Goal: Find specific page/section: Find specific page/section

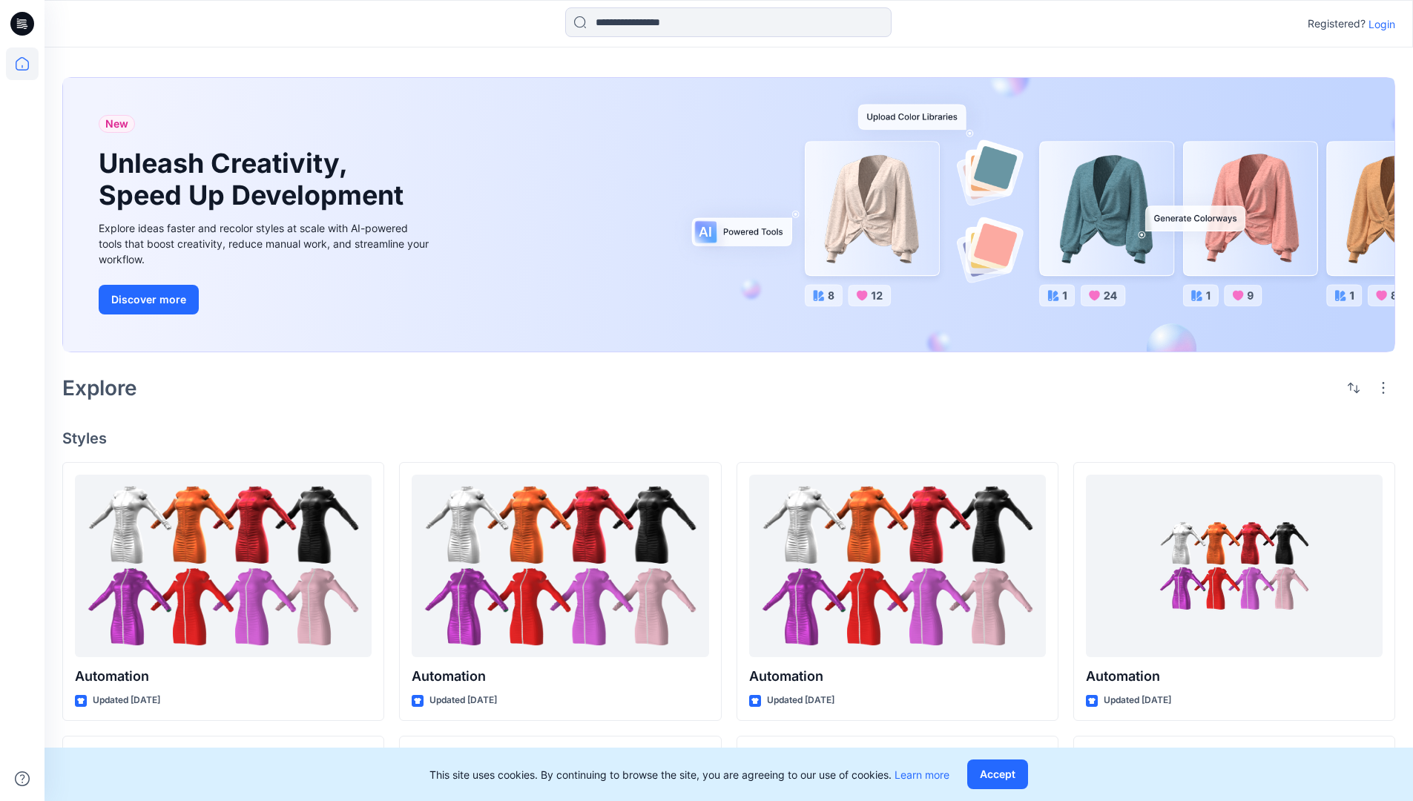
click at [1378, 24] on p "Login" at bounding box center [1381, 24] width 27 height 16
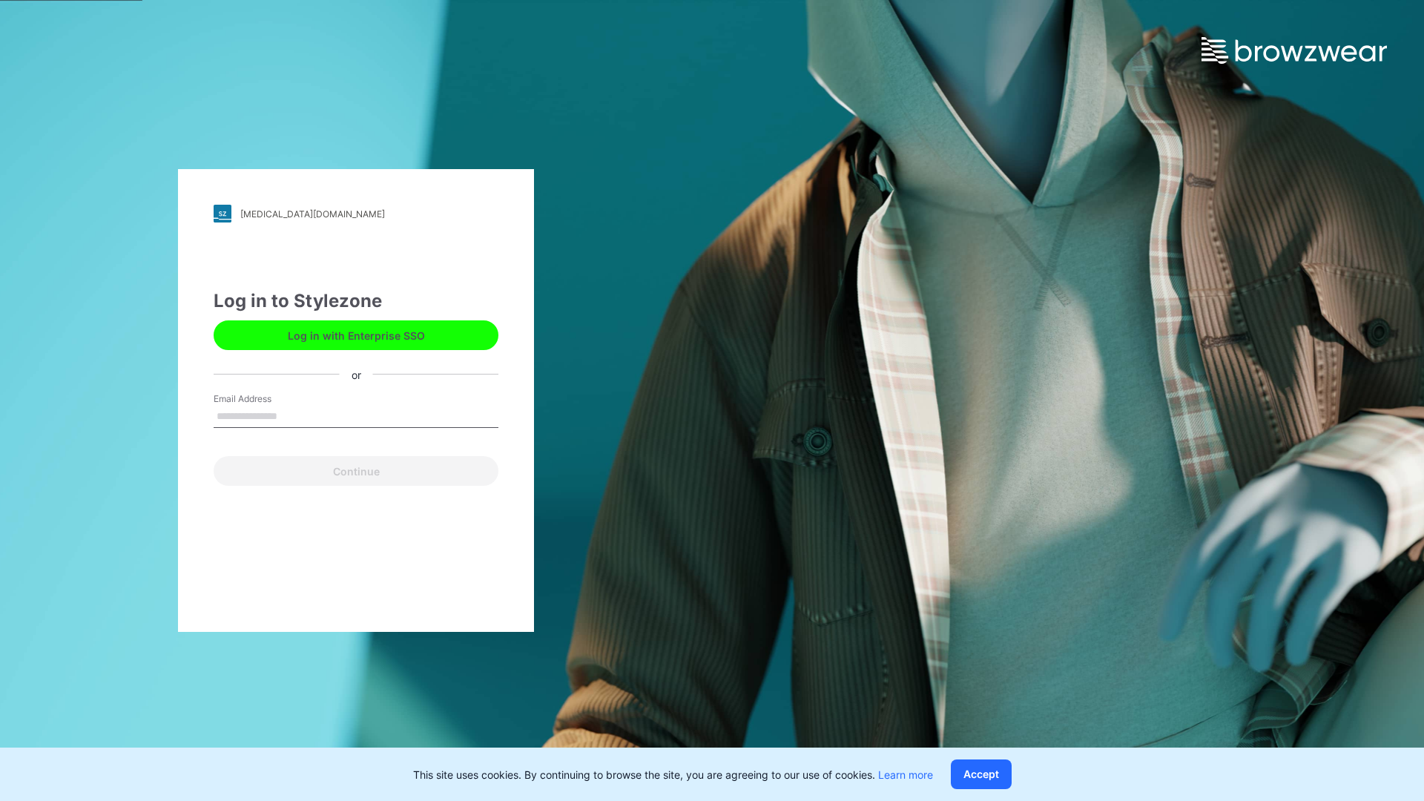
click at [293, 415] on input "Email Address" at bounding box center [356, 417] width 285 height 22
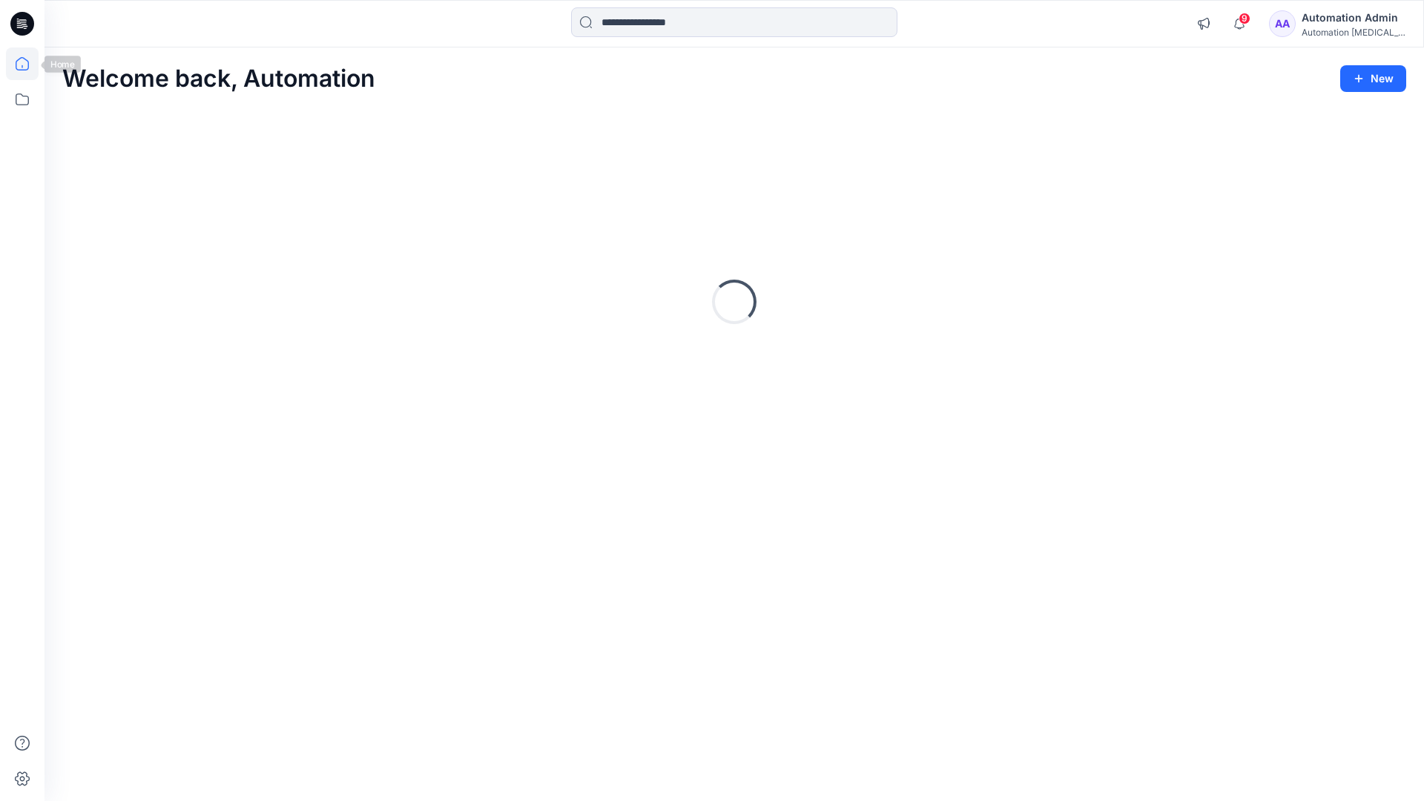
click at [28, 64] on icon at bounding box center [22, 63] width 13 height 13
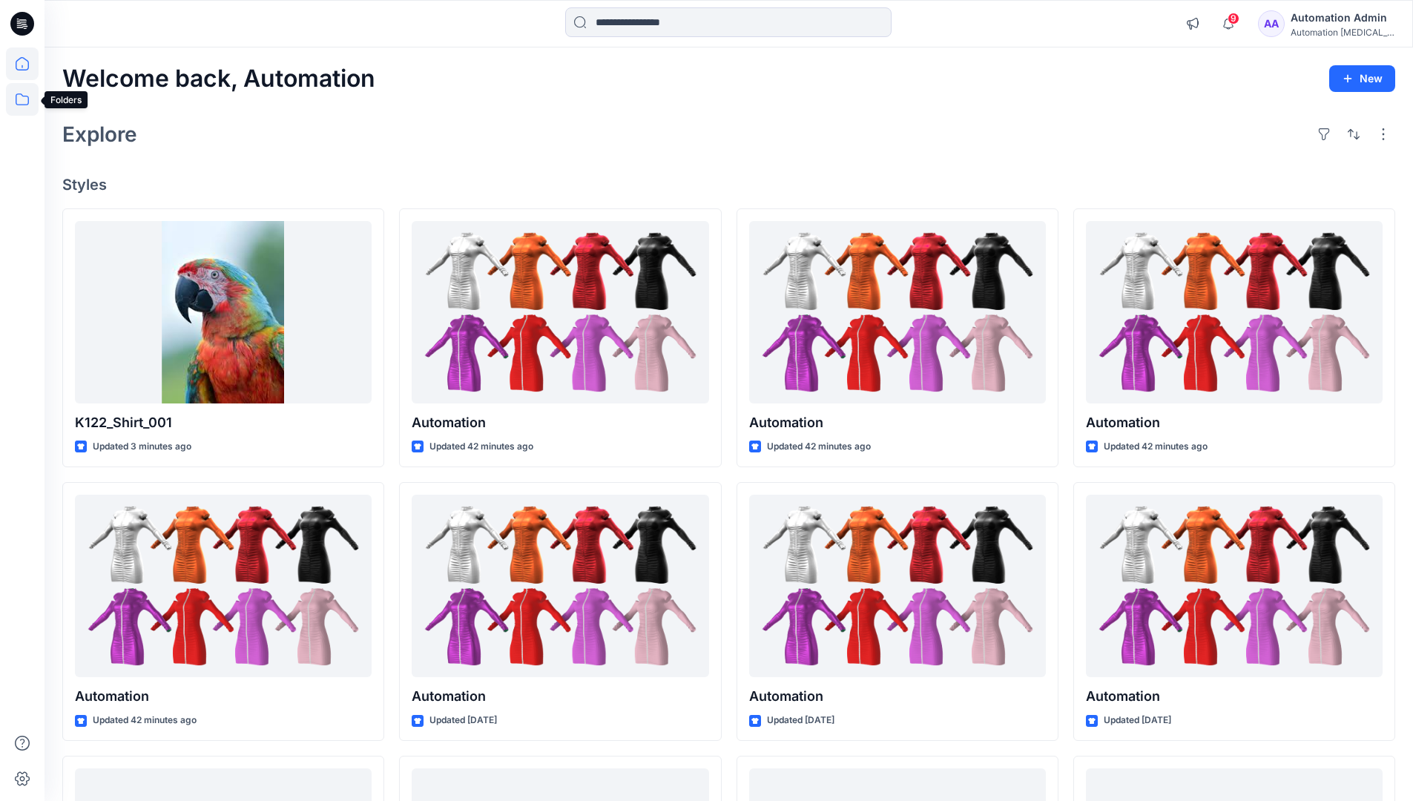
click at [20, 100] on icon at bounding box center [22, 99] width 33 height 33
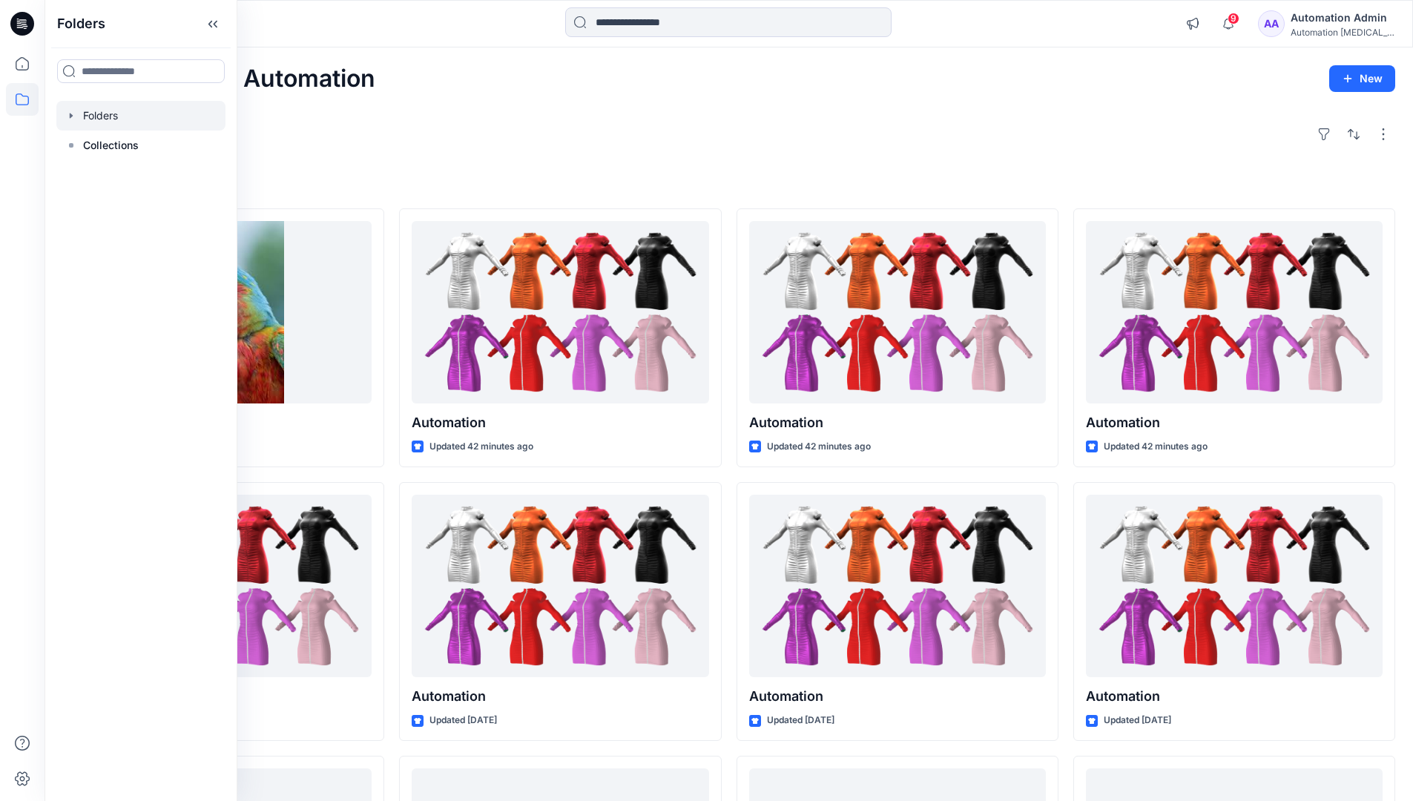
click at [105, 118] on div at bounding box center [140, 116] width 169 height 30
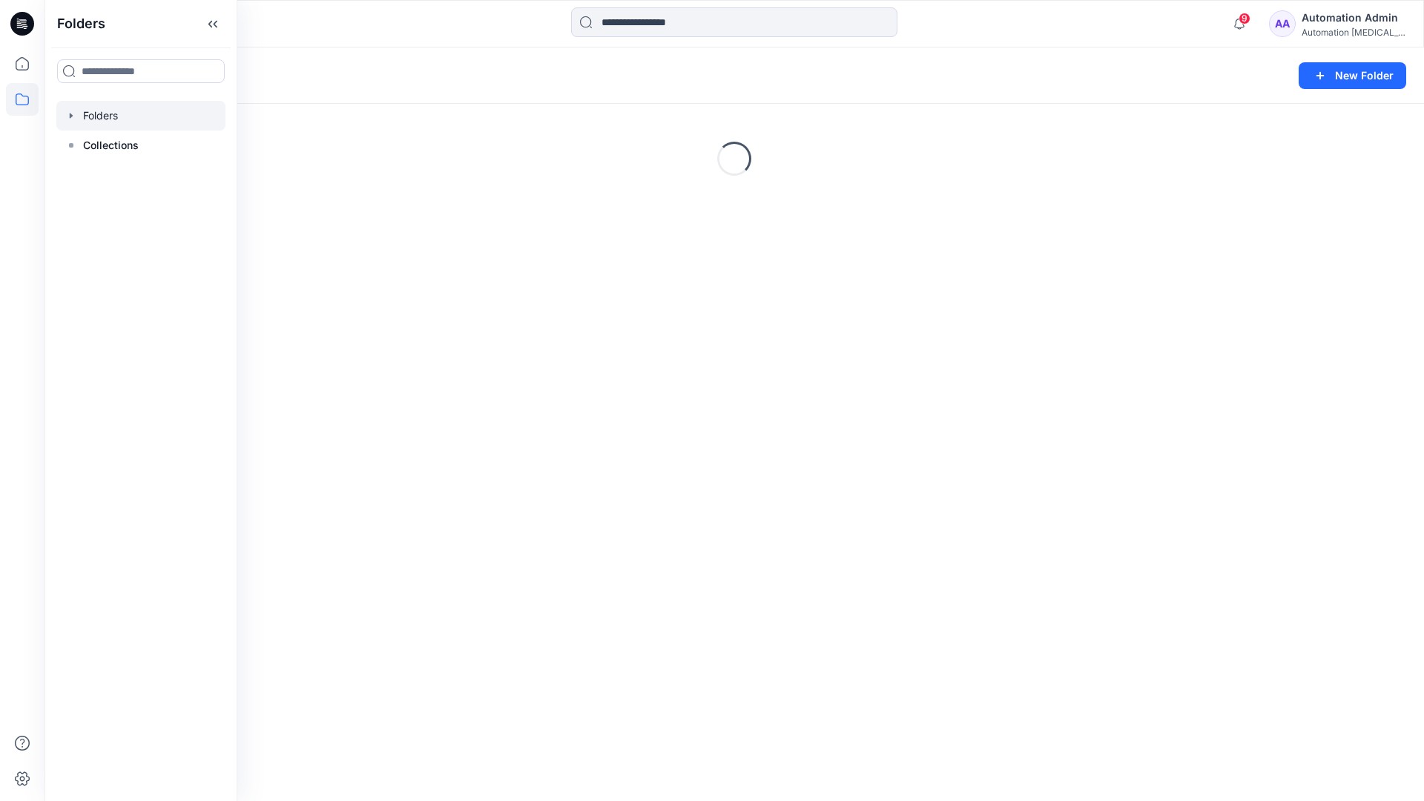
click at [584, 426] on div "Folders New Folder Loading..." at bounding box center [735, 424] width 1380 height 754
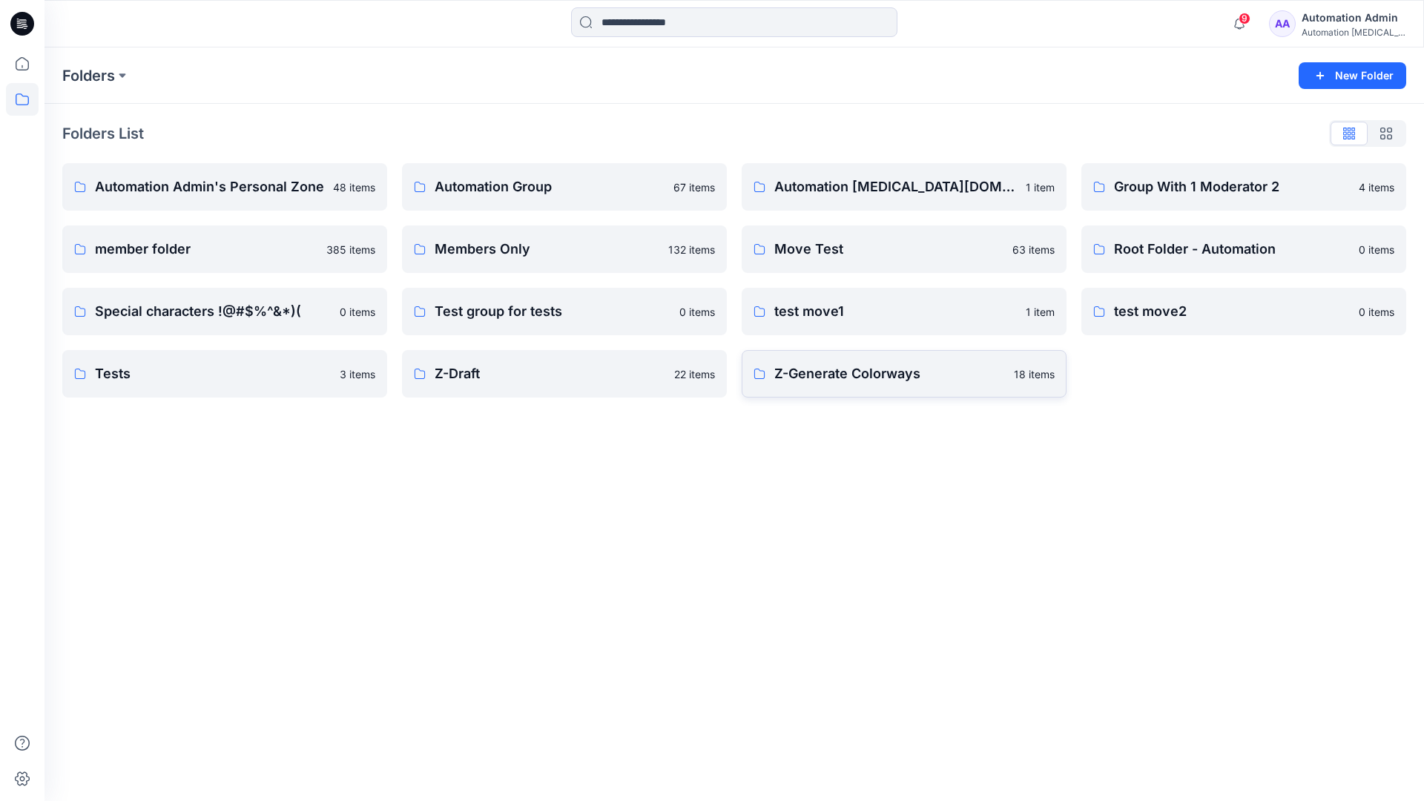
click at [835, 382] on p "Z-Generate Colorways" at bounding box center [889, 373] width 231 height 21
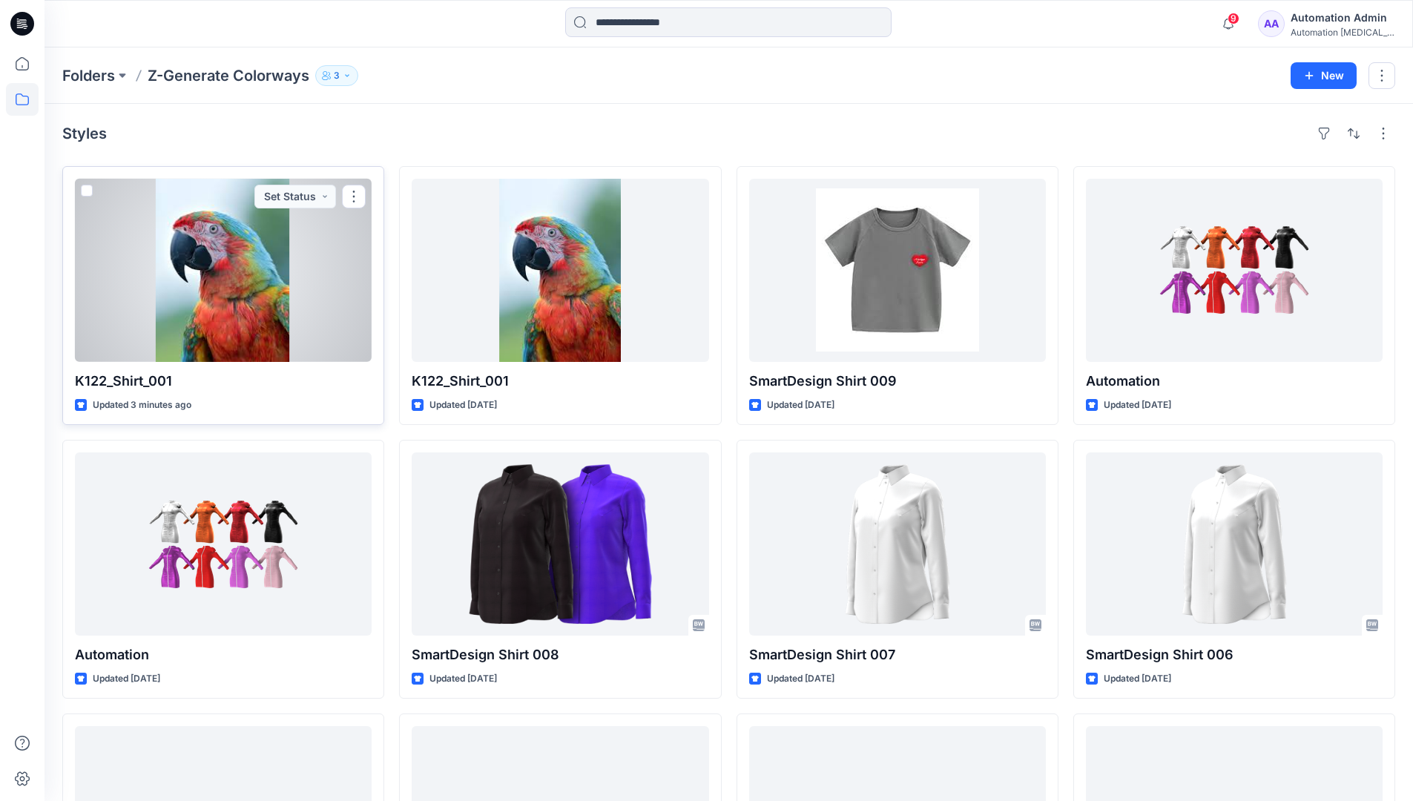
click at [87, 194] on span at bounding box center [87, 191] width 12 height 12
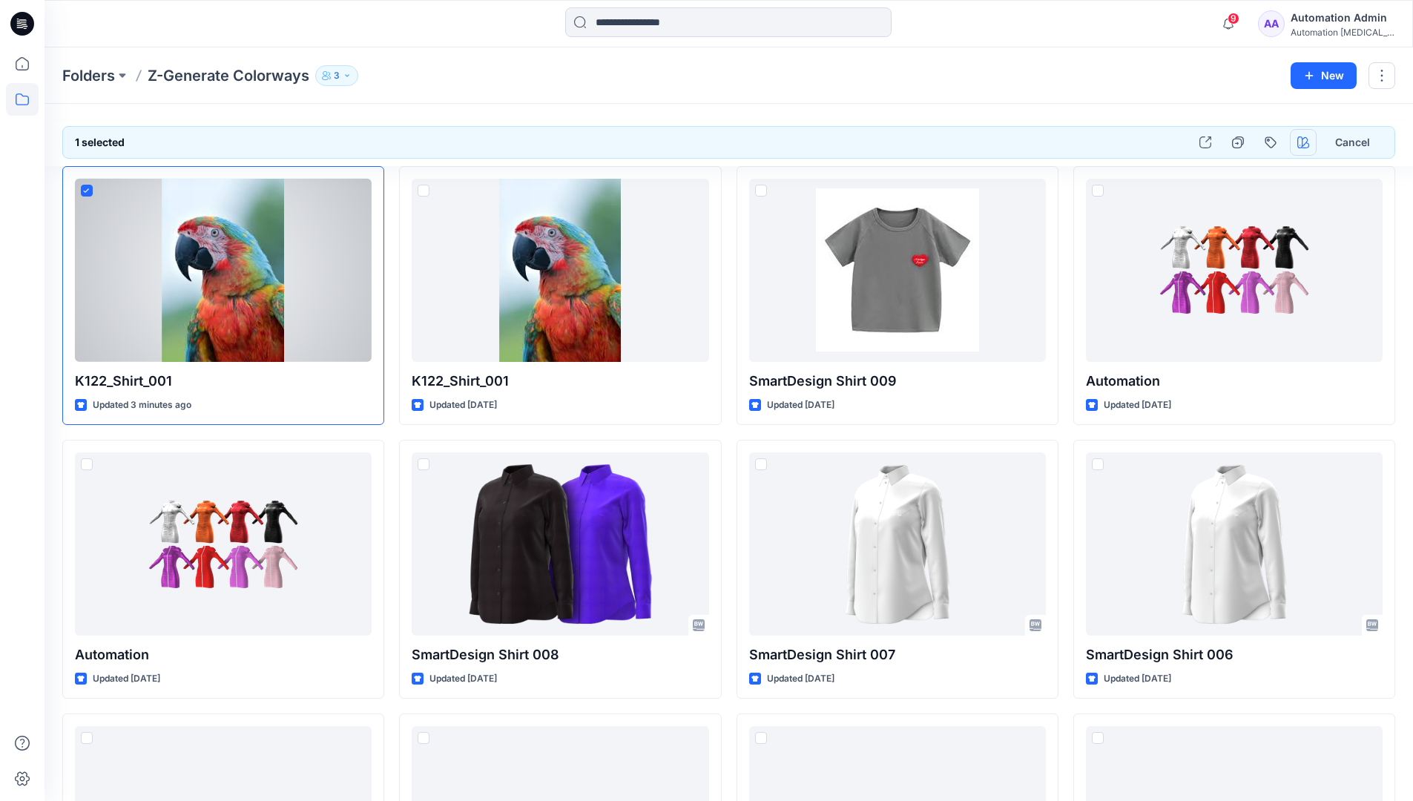
click at [1299, 144] on icon "button" at bounding box center [1303, 142] width 12 height 12
